Goal: Task Accomplishment & Management: Manage account settings

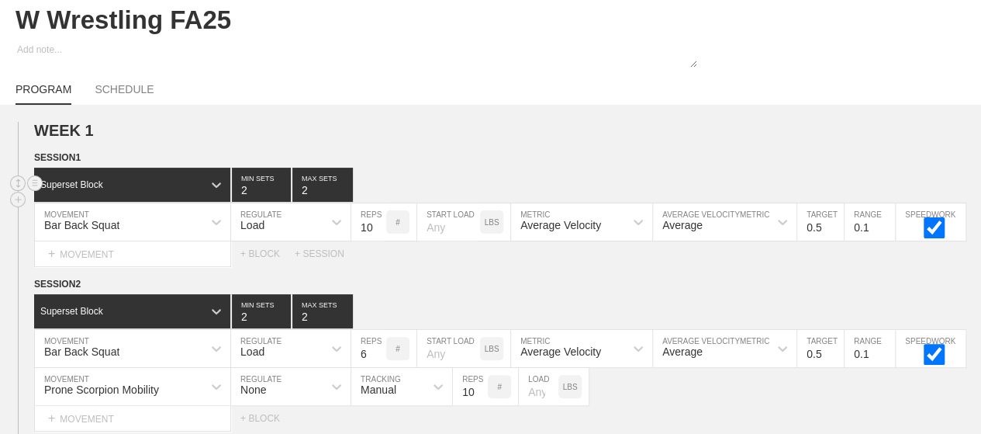
scroll to position [93, 0]
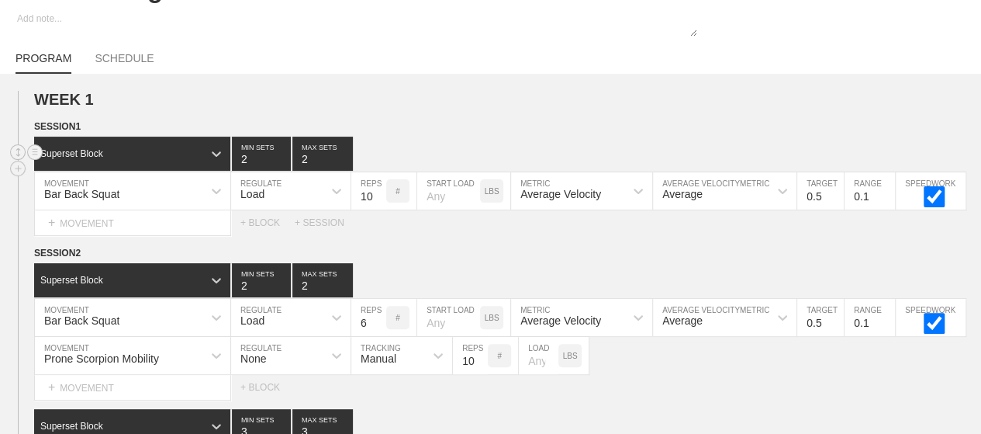
click at [657, 148] on div "Superset Block 2 MIN SETS 2 MAX SETS" at bounding box center [507, 154] width 947 height 34
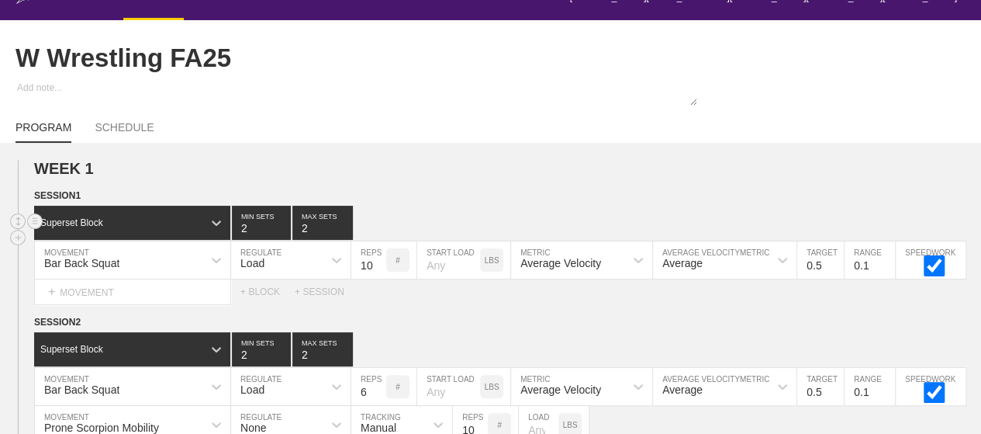
scroll to position [0, 0]
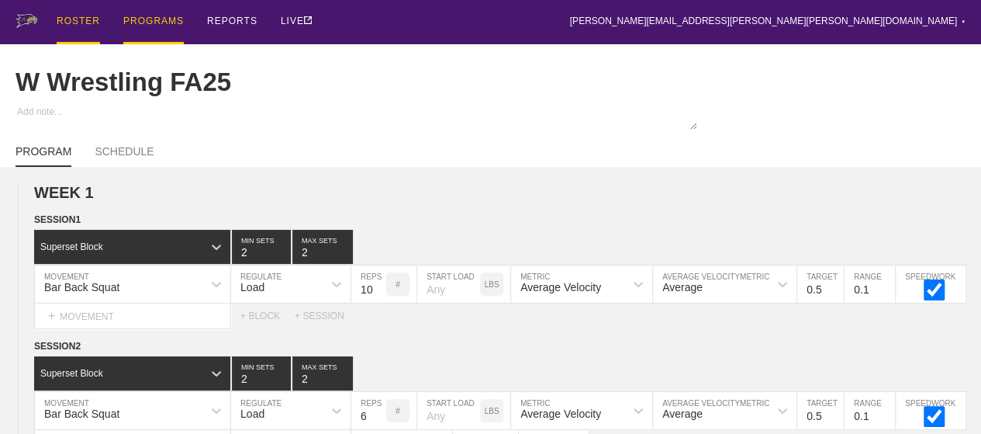
click at [77, 29] on div "ROSTER" at bounding box center [78, 22] width 43 height 44
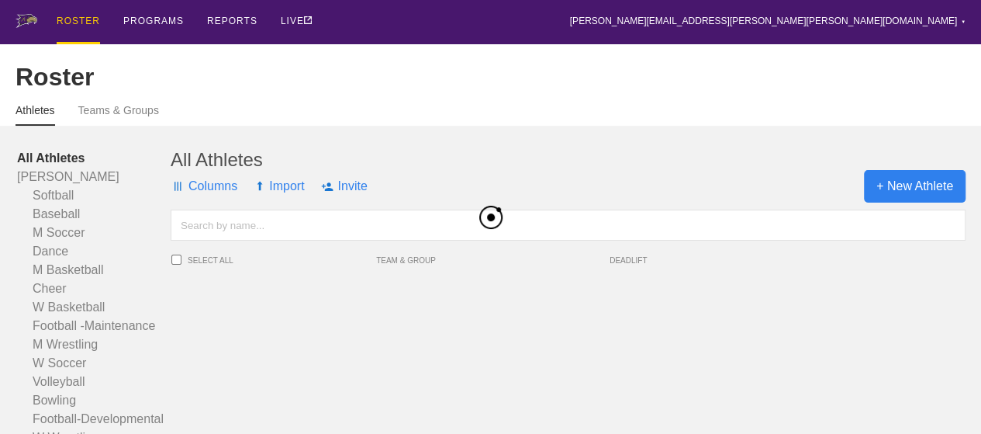
click at [898, 195] on span "+ New Athlete" at bounding box center [915, 186] width 102 height 33
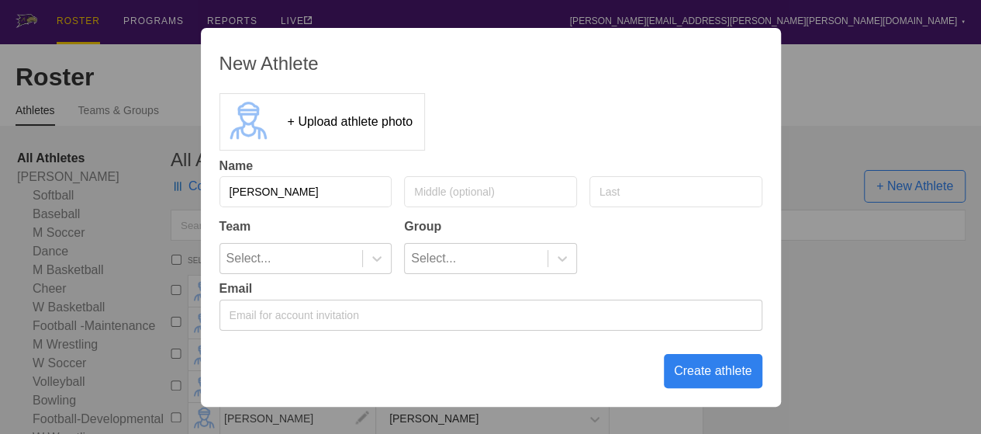
type input "[PERSON_NAME]"
click at [606, 190] on input "text" at bounding box center [676, 191] width 173 height 31
click at [606, 190] on input "[PERSON_NAME]" at bounding box center [676, 191] width 173 height 31
type input "[PERSON_NAME]"
click at [374, 257] on icon at bounding box center [376, 258] width 9 height 5
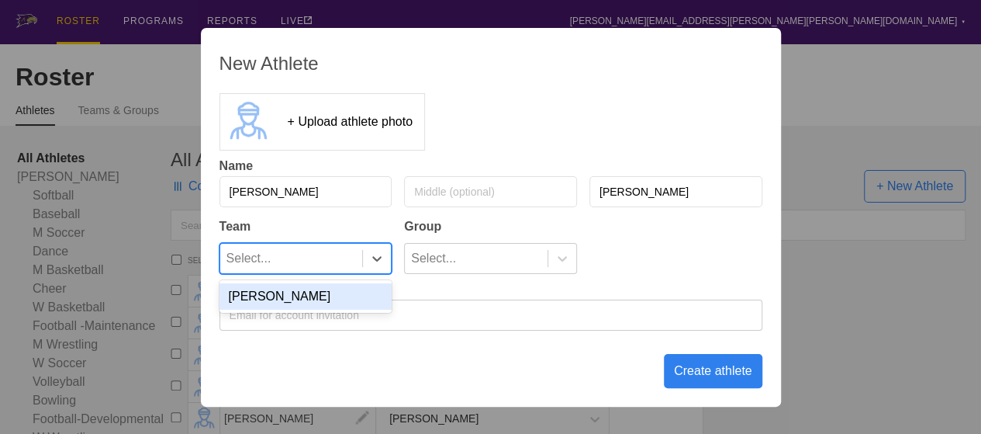
click at [371, 291] on div "[PERSON_NAME]" at bounding box center [306, 296] width 173 height 26
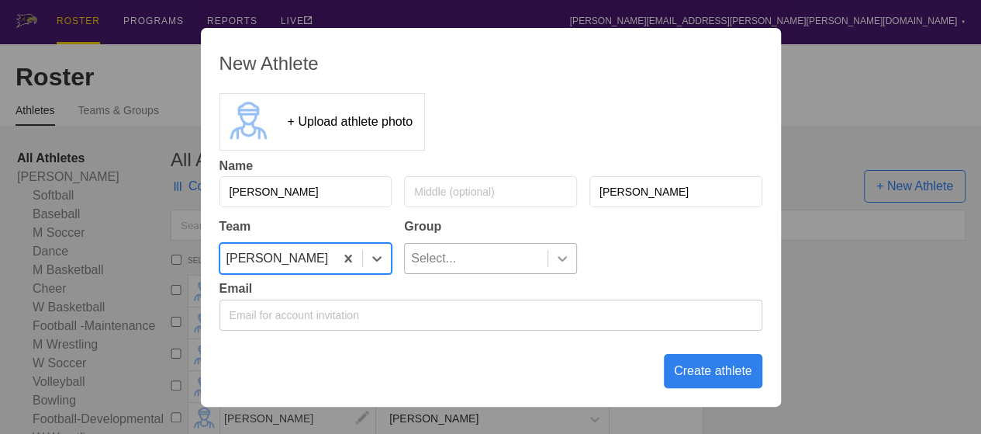
click at [571, 253] on div at bounding box center [562, 259] width 28 height 16
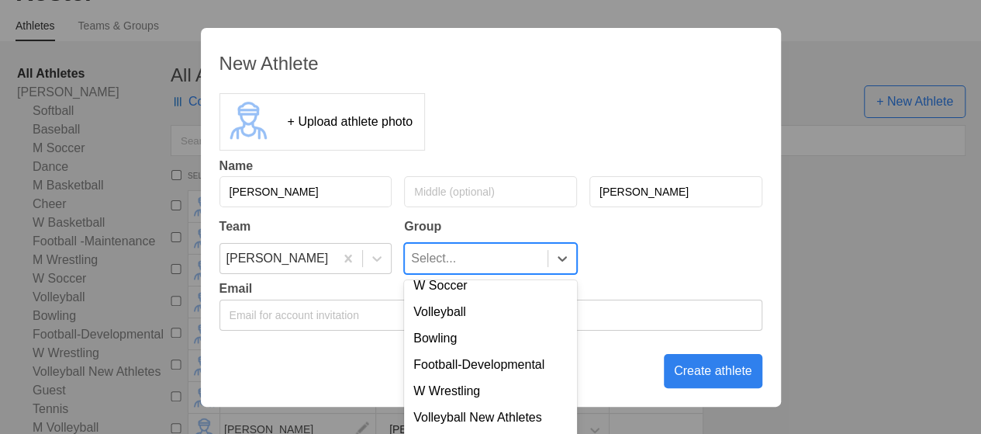
scroll to position [258, 0]
click at [475, 382] on div "W Wrestling" at bounding box center [490, 391] width 173 height 26
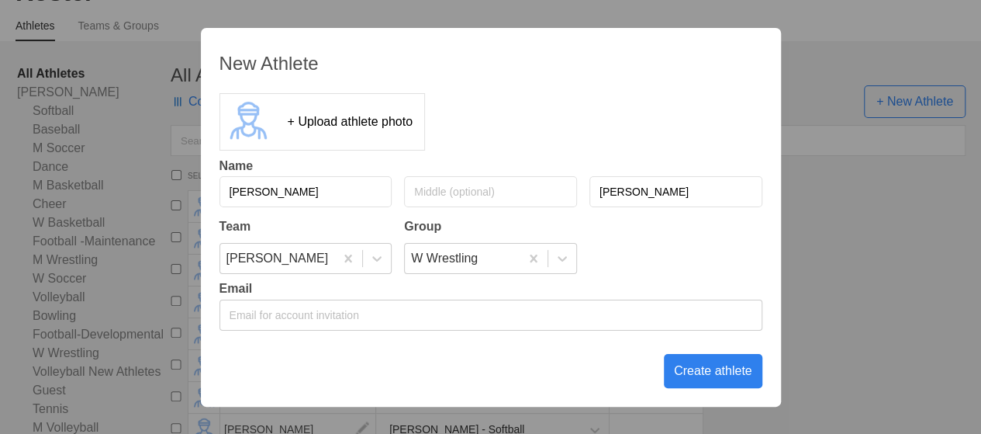
click at [684, 376] on div "Create athlete" at bounding box center [713, 371] width 99 height 34
